Goal: Task Accomplishment & Management: Use online tool/utility

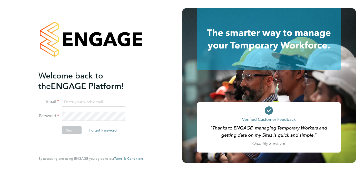
type input "csi.admin@uk.g4s.com"
click at [73, 131] on button "Sign In" at bounding box center [72, 130] width 20 height 8
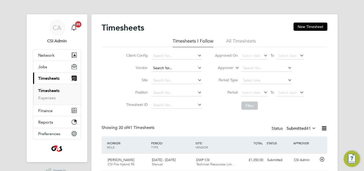
click at [173, 68] on input at bounding box center [177, 68] width 51 height 7
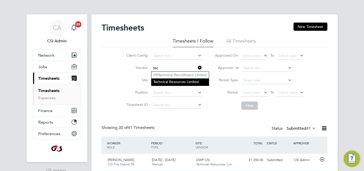
click at [182, 81] on li "Tec hnical Resources Limited" at bounding box center [181, 82] width 58 height 7
type input "Technical Resources Limited"
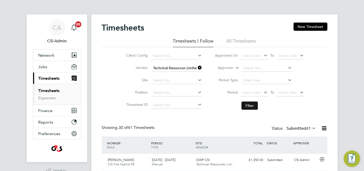
click at [245, 106] on button "Filter" at bounding box center [250, 106] width 16 height 8
click at [265, 27] on div "Timesheets New Timesheet" at bounding box center [215, 30] width 226 height 15
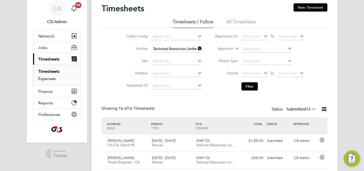
click at [52, 78] on link "Expenses" at bounding box center [46, 78] width 17 height 5
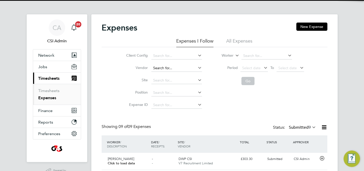
click at [172, 67] on input at bounding box center [177, 68] width 51 height 7
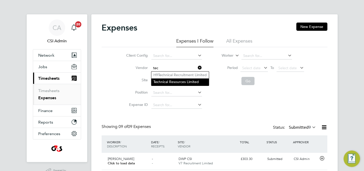
drag, startPoint x: 190, startPoint y: 81, endPoint x: 199, endPoint y: 84, distance: 9.7
click at [190, 81] on li "Tec hnical Resources Limited" at bounding box center [181, 82] width 58 height 7
type input "Technical Resources Limited"
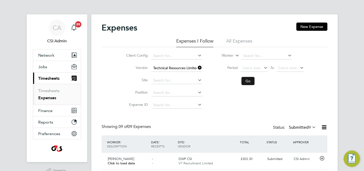
click at [251, 81] on button "Go" at bounding box center [248, 81] width 13 height 8
